Goal: Browse casually

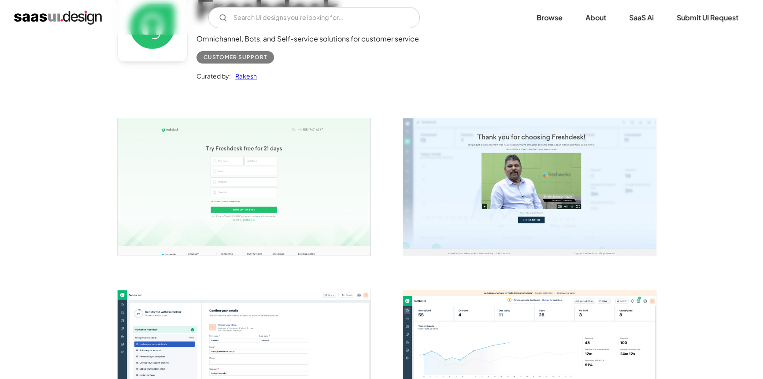
scroll to position [80, 0]
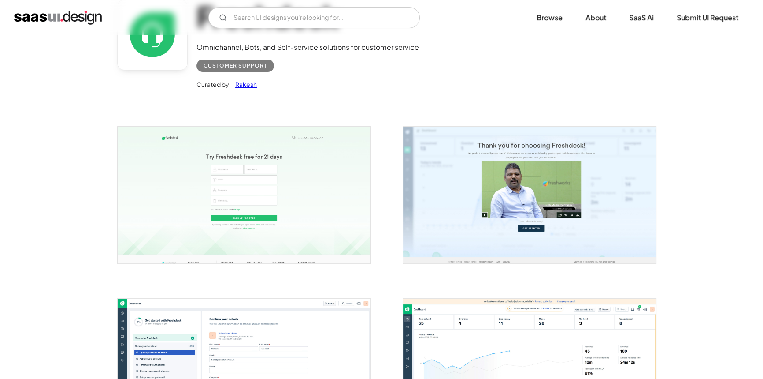
click at [75, 18] on img "home" at bounding box center [58, 18] width 88 height 14
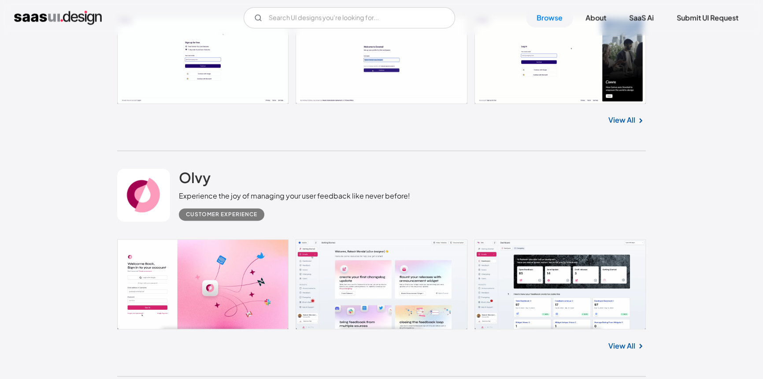
scroll to position [1763, 0]
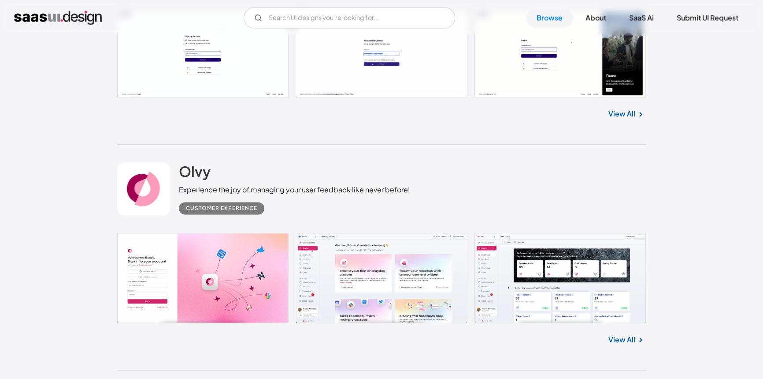
click at [212, 254] on link at bounding box center [381, 278] width 529 height 90
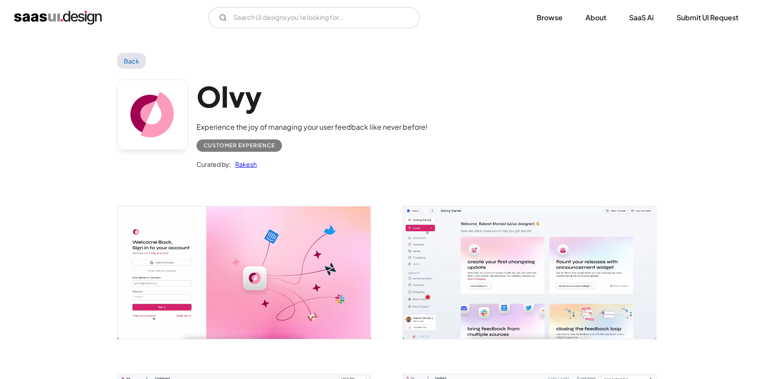
click at [317, 272] on img "open lightbox" at bounding box center [244, 272] width 253 height 132
